Goal: Task Accomplishment & Management: Manage account settings

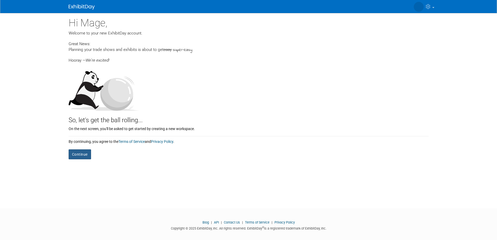
click at [80, 155] on button "Continue" at bounding box center [80, 154] width 22 height 10
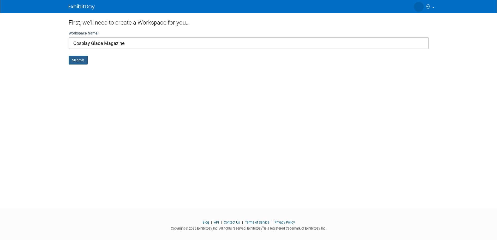
type input "Cosplay Glade Magazine"
click at [74, 59] on button "Submit" at bounding box center [78, 60] width 19 height 9
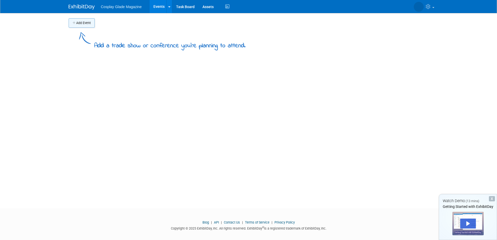
click at [83, 26] on button "Add Event" at bounding box center [82, 22] width 26 height 9
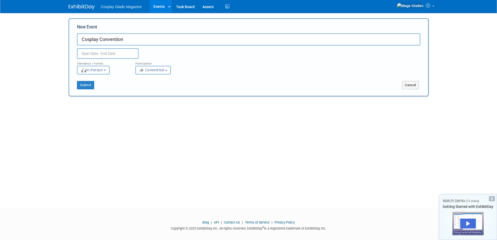
type input "Cosplay Convention"
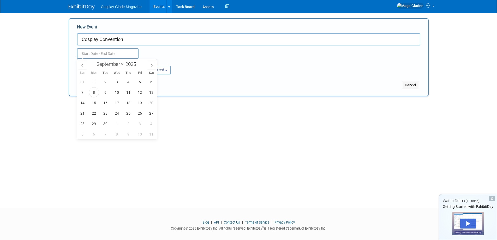
click at [114, 54] on input "text" at bounding box center [108, 53] width 62 height 10
click at [152, 63] on icon at bounding box center [152, 65] width 4 height 4
select select "11"
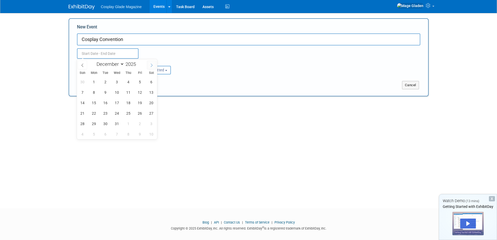
click at [152, 63] on icon at bounding box center [152, 65] width 4 height 4
type input "2026"
click at [152, 63] on icon at bounding box center [152, 65] width 4 height 4
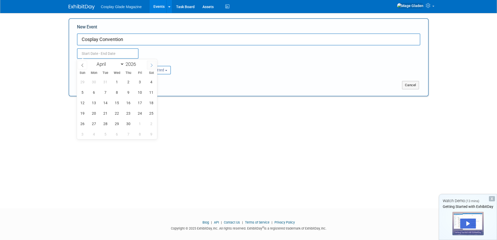
click at [152, 63] on icon at bounding box center [152, 65] width 4 height 4
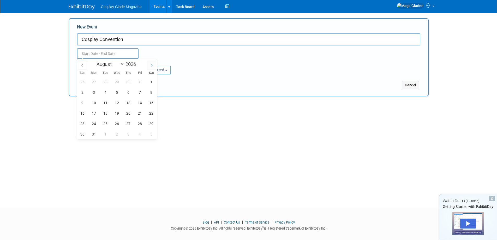
select select "8"
click at [126, 114] on span "24" at bounding box center [128, 113] width 10 height 10
click at [141, 113] on span "25" at bounding box center [140, 113] width 10 height 10
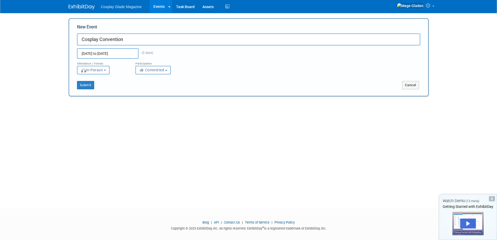
click at [110, 54] on input "Sep 24, 2026 to Sep 25, 2026" at bounding box center [108, 53] width 62 height 10
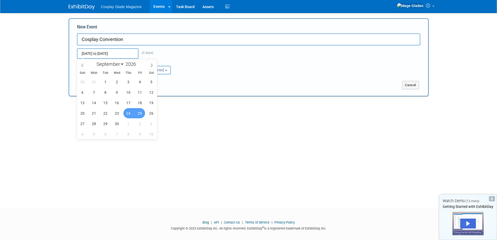
click at [141, 113] on span "25" at bounding box center [140, 113] width 10 height 10
click at [81, 124] on span "27" at bounding box center [82, 123] width 10 height 10
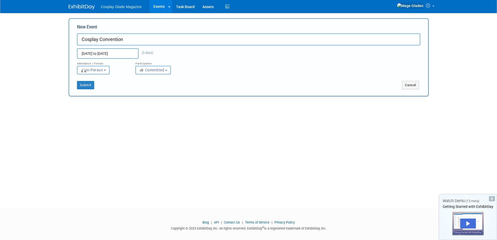
click at [127, 52] on input "Sep 25, 2026 to Sep 27, 2026" at bounding box center [108, 53] width 62 height 10
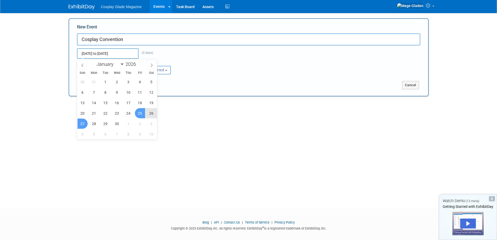
click at [149, 112] on span "26" at bounding box center [151, 113] width 10 height 10
click at [83, 123] on span "27" at bounding box center [82, 123] width 10 height 10
type input "Sep 26, 2026 to Sep 27, 2026"
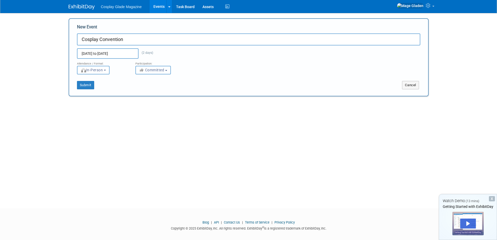
click at [169, 71] on button "Committed" at bounding box center [152, 70] width 35 height 9
click at [87, 84] on button "Submit" at bounding box center [85, 85] width 17 height 8
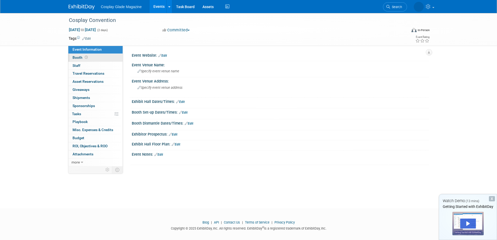
click at [93, 58] on link "Booth" at bounding box center [95, 58] width 54 height 8
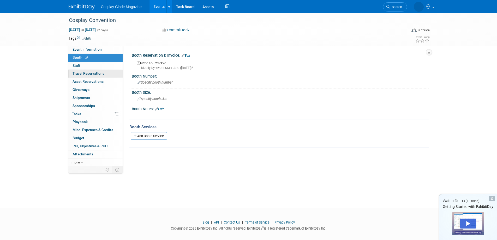
click at [95, 73] on span "Travel Reservations 0" at bounding box center [88, 73] width 32 height 4
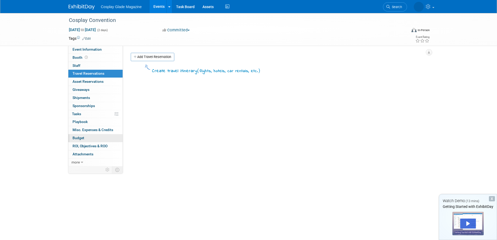
click at [90, 139] on link "Budget" at bounding box center [95, 138] width 54 height 8
